Goal: Browse casually: Explore the website without a specific task or goal

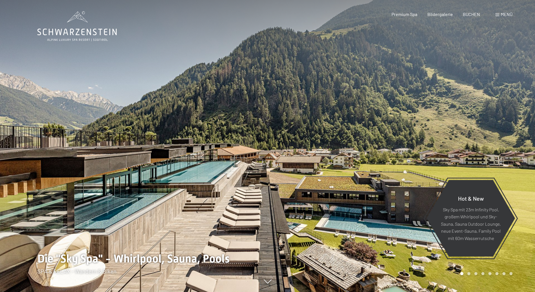
click at [470, 274] on div "Carousel Page 2" at bounding box center [468, 273] width 3 height 3
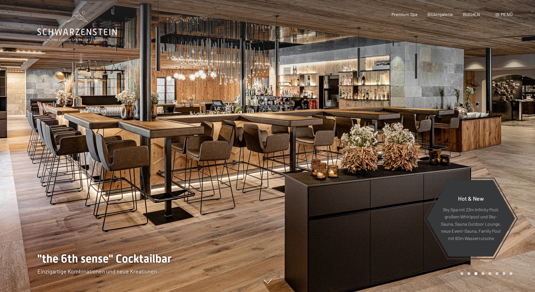
click at [483, 274] on div "Carousel Page 4" at bounding box center [483, 273] width 3 height 3
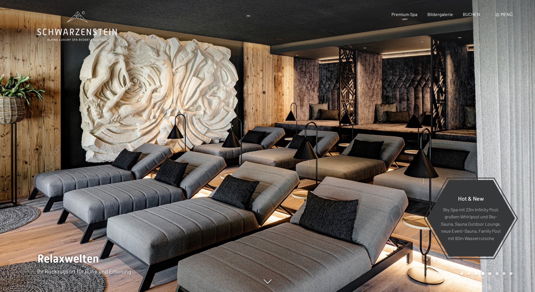
click at [490, 274] on div "Carousel Page 5" at bounding box center [490, 273] width 3 height 3
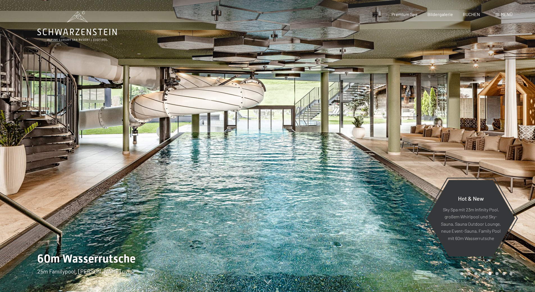
click at [498, 274] on div "Carousel Page 6" at bounding box center [497, 273] width 3 height 3
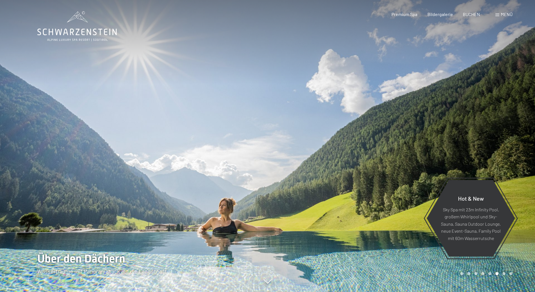
click at [504, 274] on div "Carousel Page 7" at bounding box center [504, 273] width 3 height 3
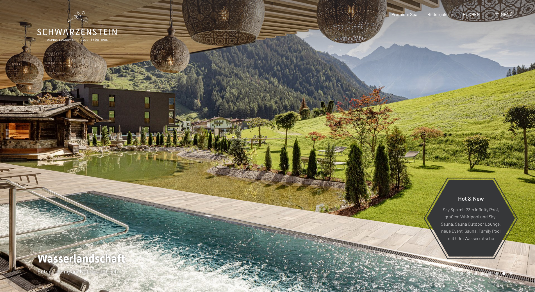
click at [512, 274] on div "Carousel Page 8" at bounding box center [511, 273] width 3 height 3
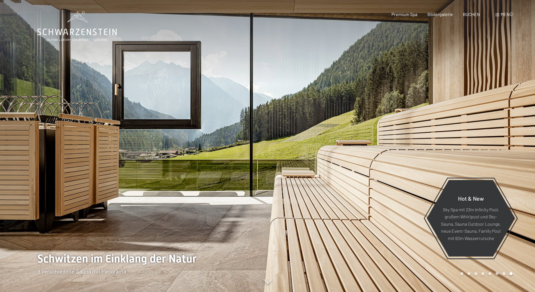
click at [462, 273] on div "Carousel Page 1" at bounding box center [461, 273] width 3 height 3
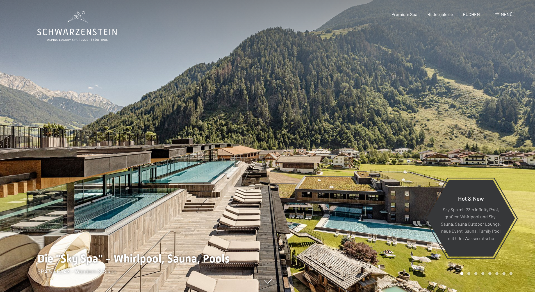
click at [468, 274] on div "Carousel Page 2" at bounding box center [468, 273] width 3 height 3
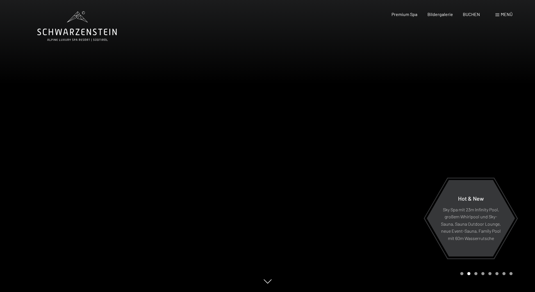
click at [469, 274] on div "Carousel Page 2 (Current Slide)" at bounding box center [468, 273] width 3 height 3
